Goal: Transaction & Acquisition: Purchase product/service

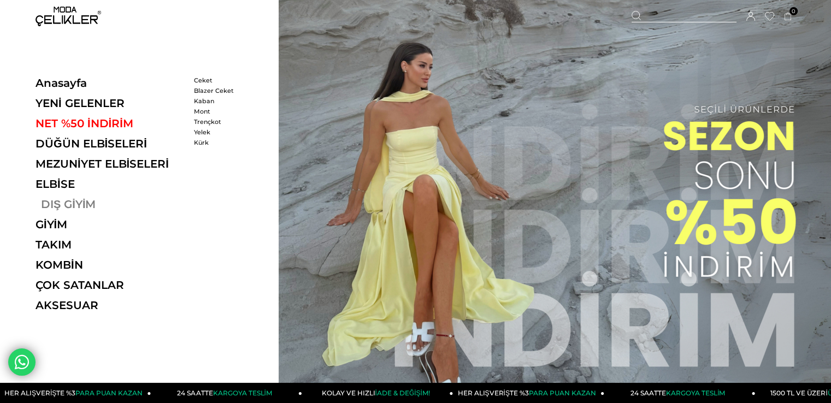
click at [73, 207] on link "DIŞ GİYİM" at bounding box center [111, 204] width 150 height 13
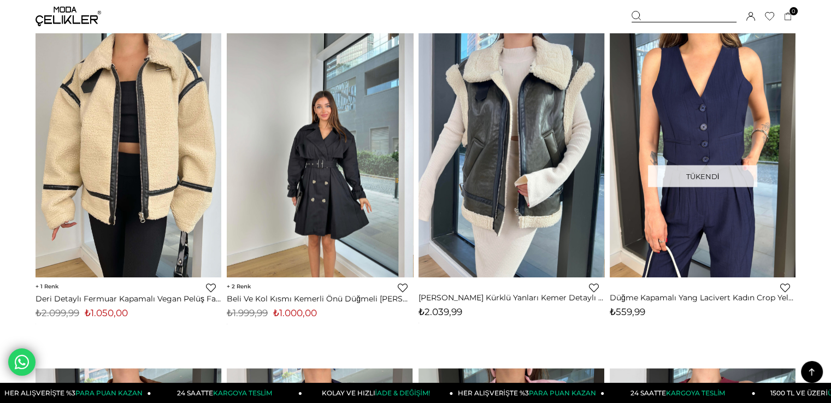
scroll to position [2131, 0]
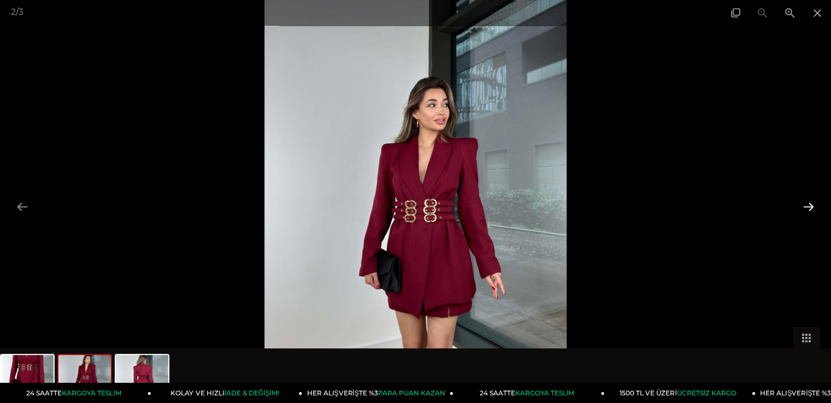
click at [800, 210] on button at bounding box center [808, 206] width 23 height 21
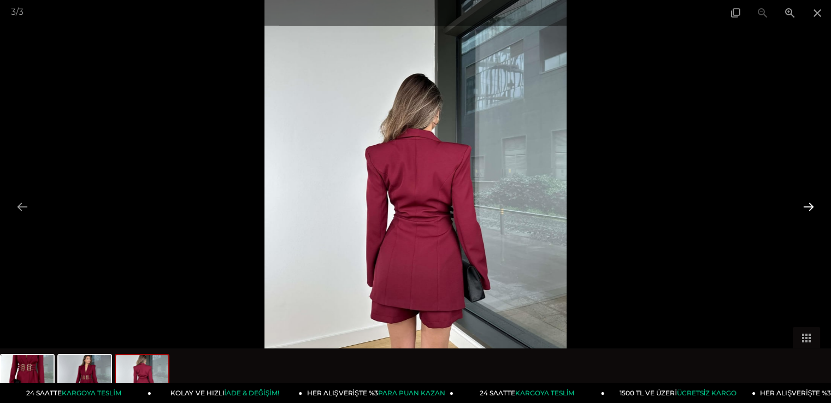
click at [800, 210] on button at bounding box center [808, 206] width 23 height 21
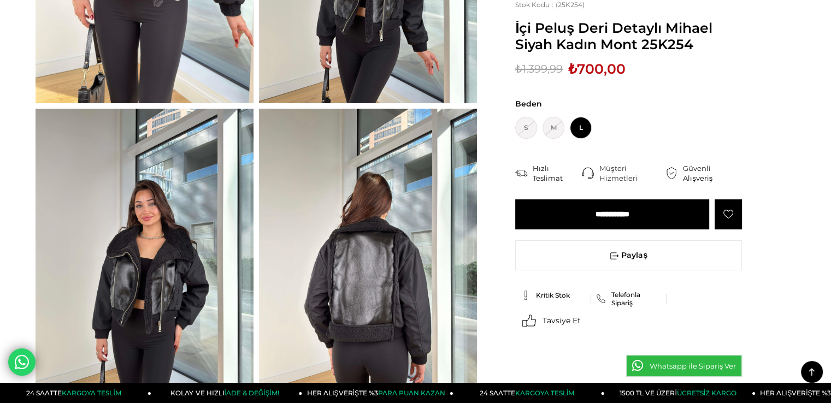
scroll to position [383, 0]
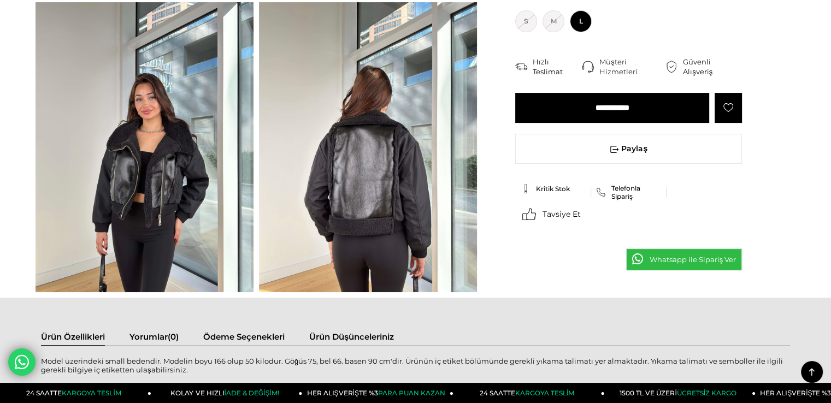
click at [320, 175] on img at bounding box center [368, 147] width 218 height 291
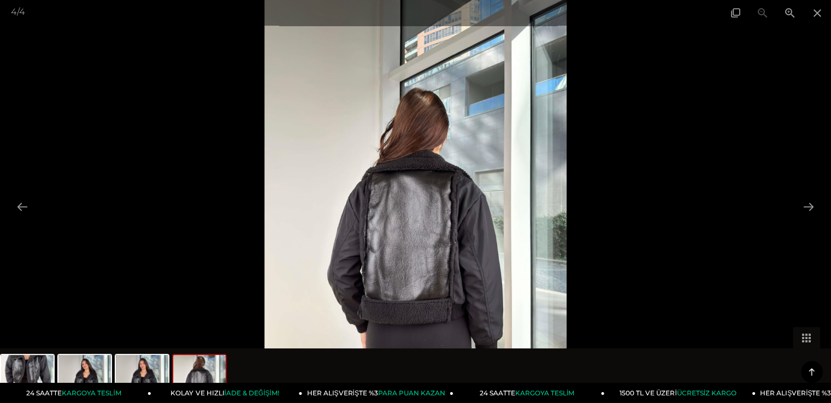
scroll to position [109, 0]
click at [804, 205] on button at bounding box center [808, 206] width 23 height 21
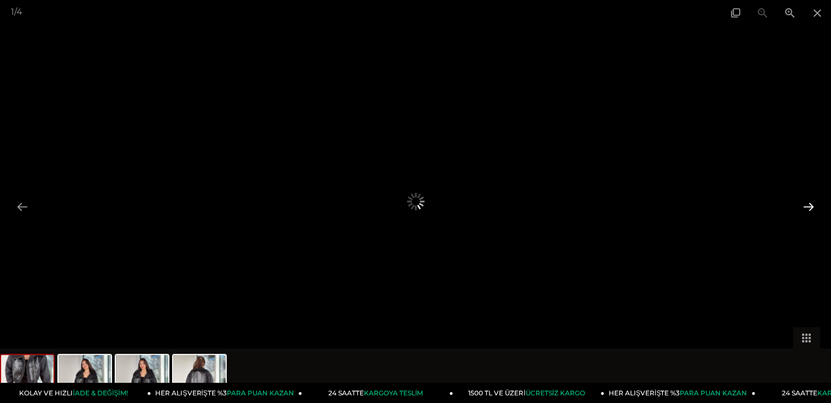
click at [805, 205] on button at bounding box center [808, 206] width 23 height 21
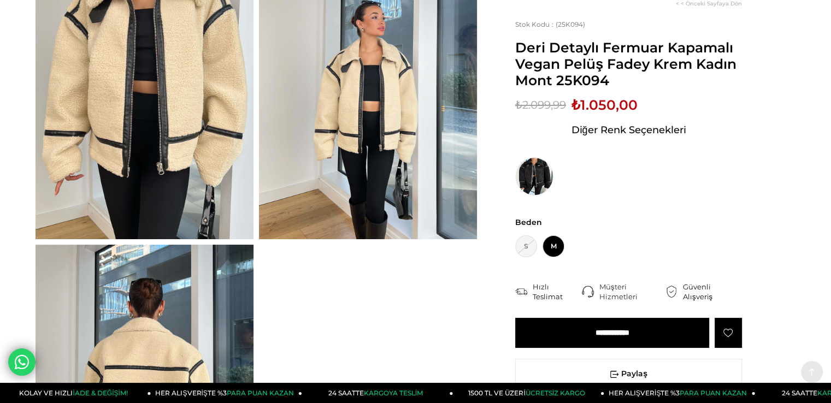
scroll to position [164, 0]
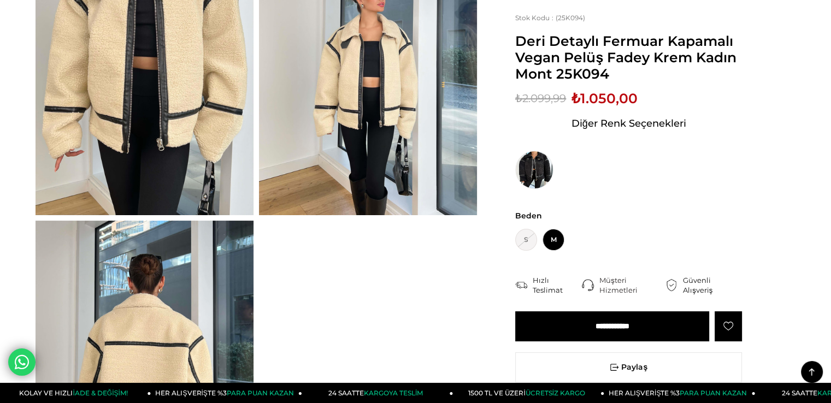
click at [334, 114] on img at bounding box center [368, 70] width 218 height 291
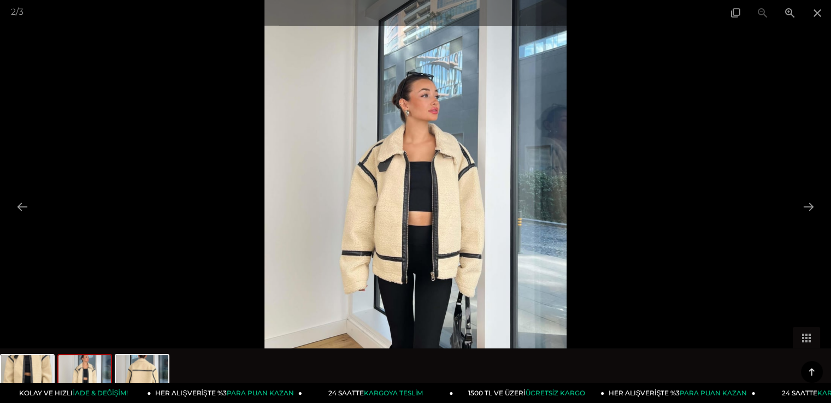
scroll to position [0, 0]
click at [805, 204] on button at bounding box center [808, 206] width 23 height 21
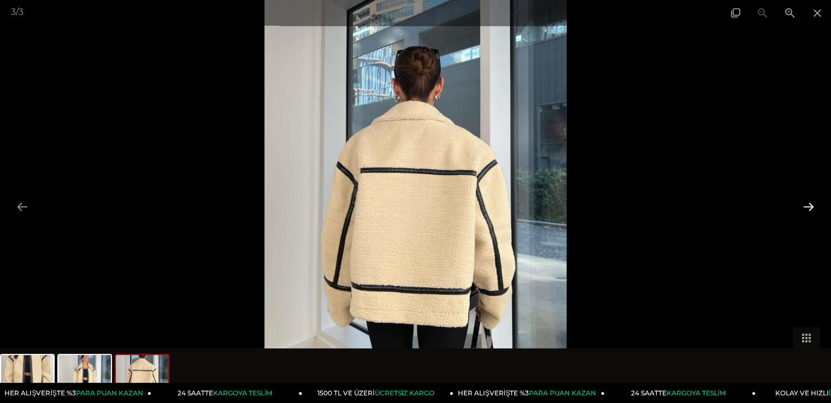
click at [805, 204] on button at bounding box center [808, 206] width 23 height 21
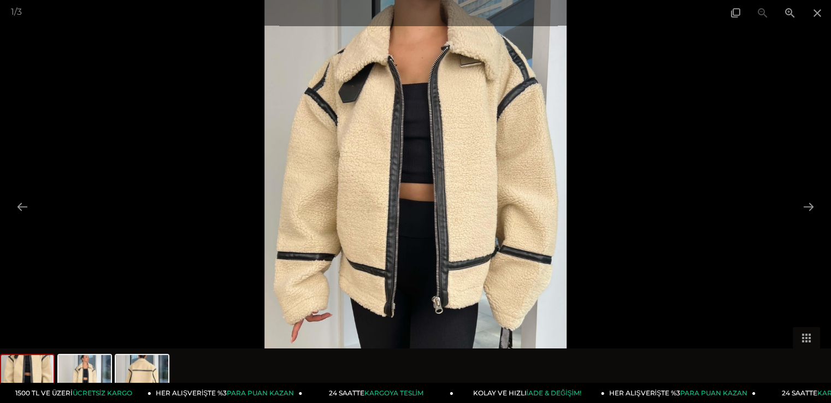
click at [702, 74] on div at bounding box center [415, 201] width 831 height 403
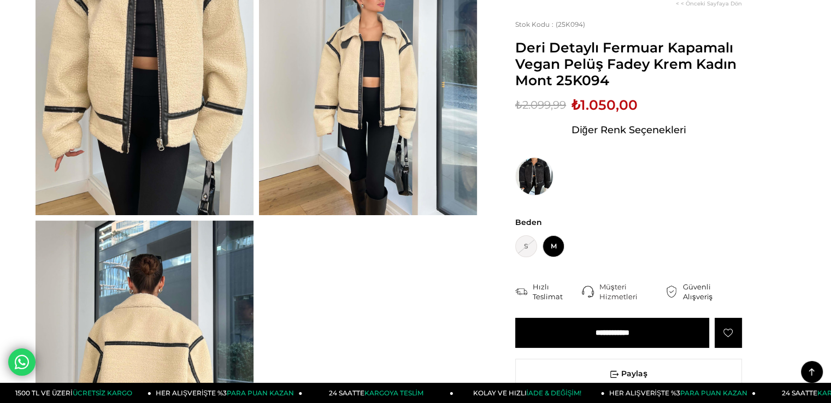
scroll to position [109, 0]
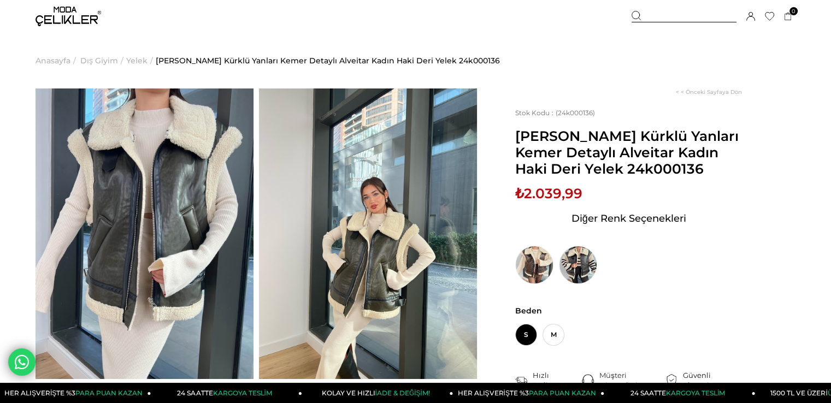
click at [160, 175] on img at bounding box center [145, 234] width 218 height 291
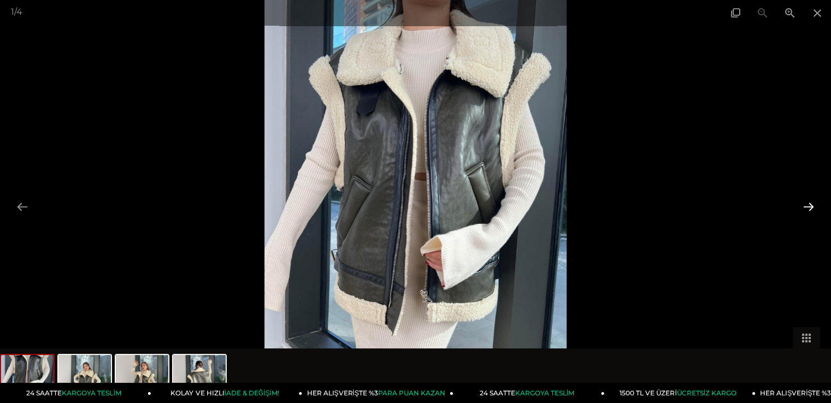
click at [809, 206] on button at bounding box center [808, 206] width 23 height 21
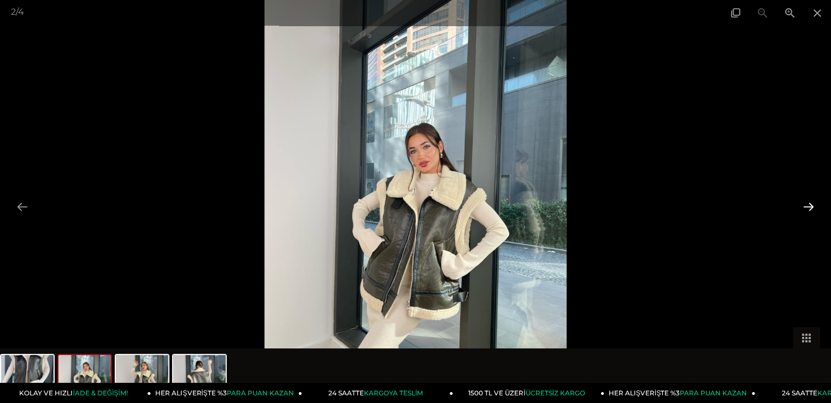
click at [813, 208] on button at bounding box center [808, 206] width 23 height 21
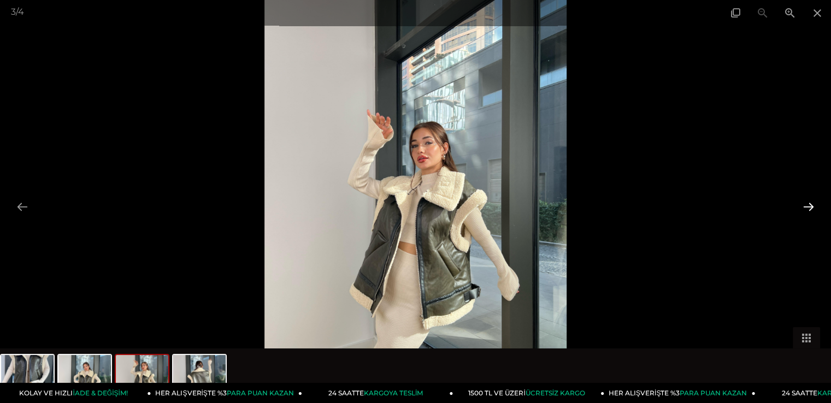
click at [813, 208] on button at bounding box center [808, 206] width 23 height 21
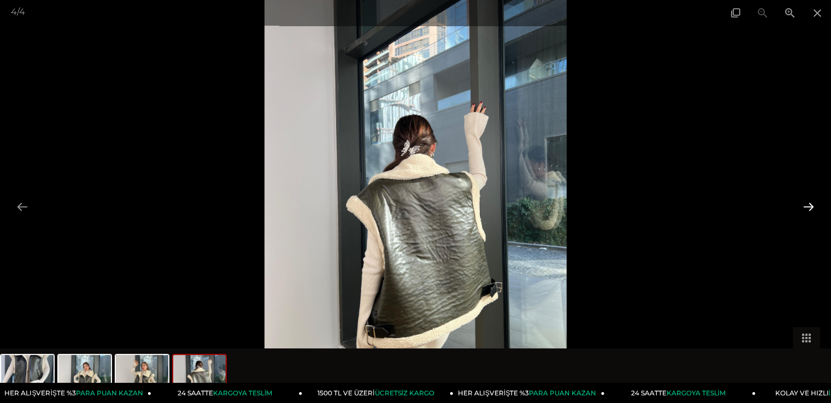
click at [813, 208] on button at bounding box center [808, 206] width 23 height 21
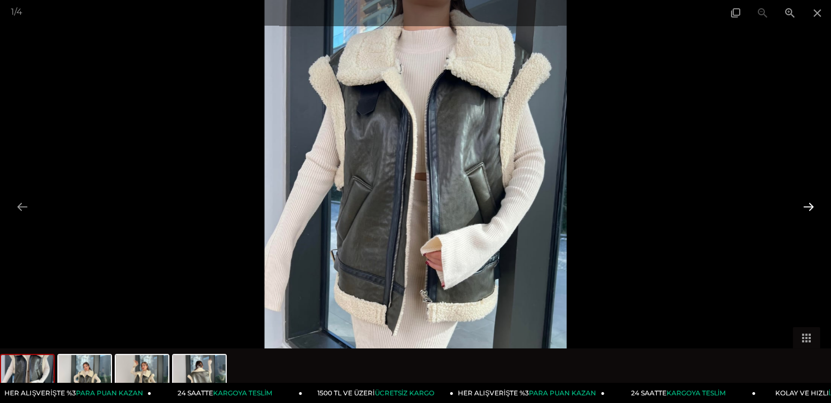
click at [814, 209] on button at bounding box center [808, 206] width 23 height 21
